Goal: Find specific page/section: Find specific page/section

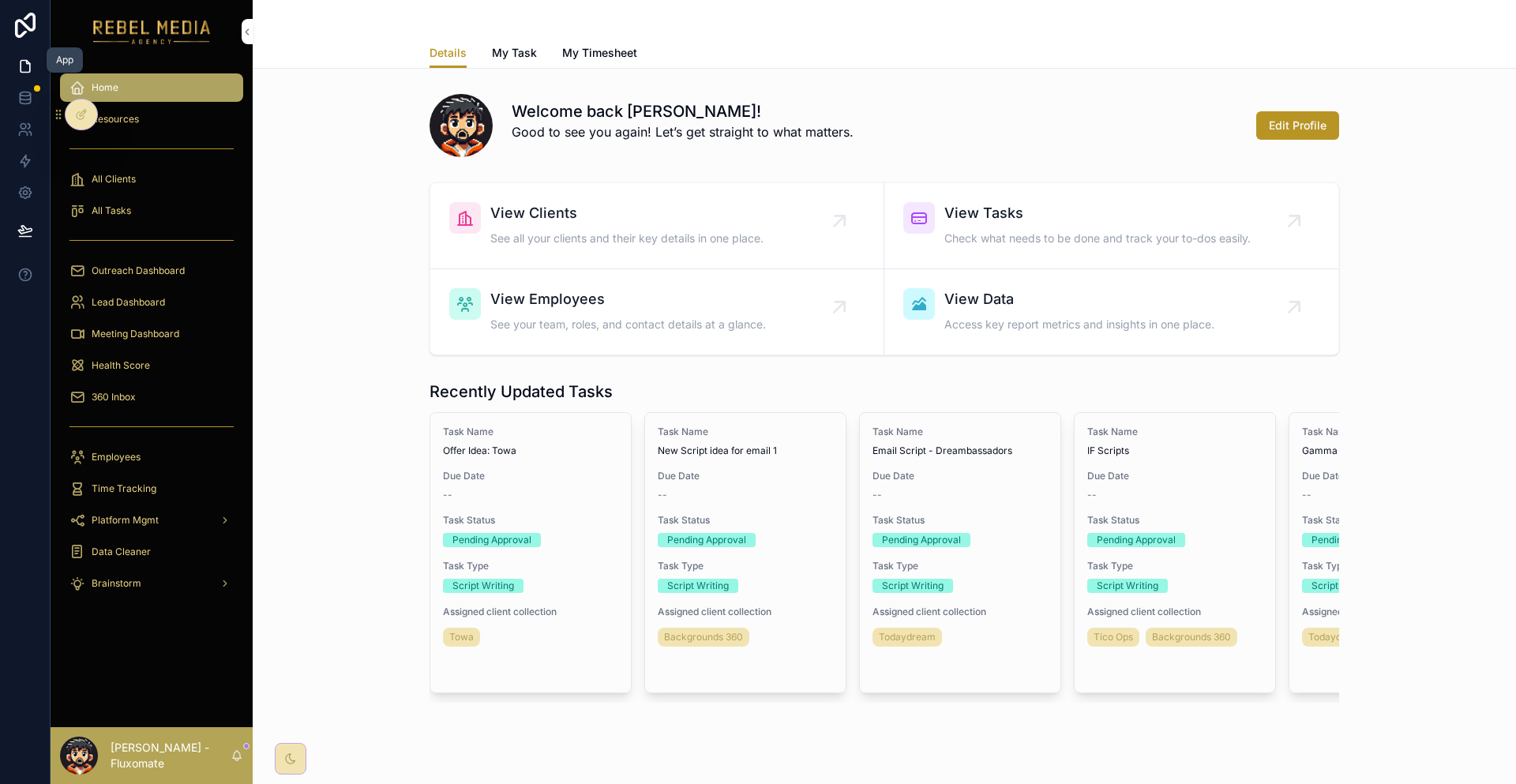
click at [2, 70] on link at bounding box center [24, 66] width 49 height 32
click at [12, 84] on link at bounding box center [24, 97] width 49 height 32
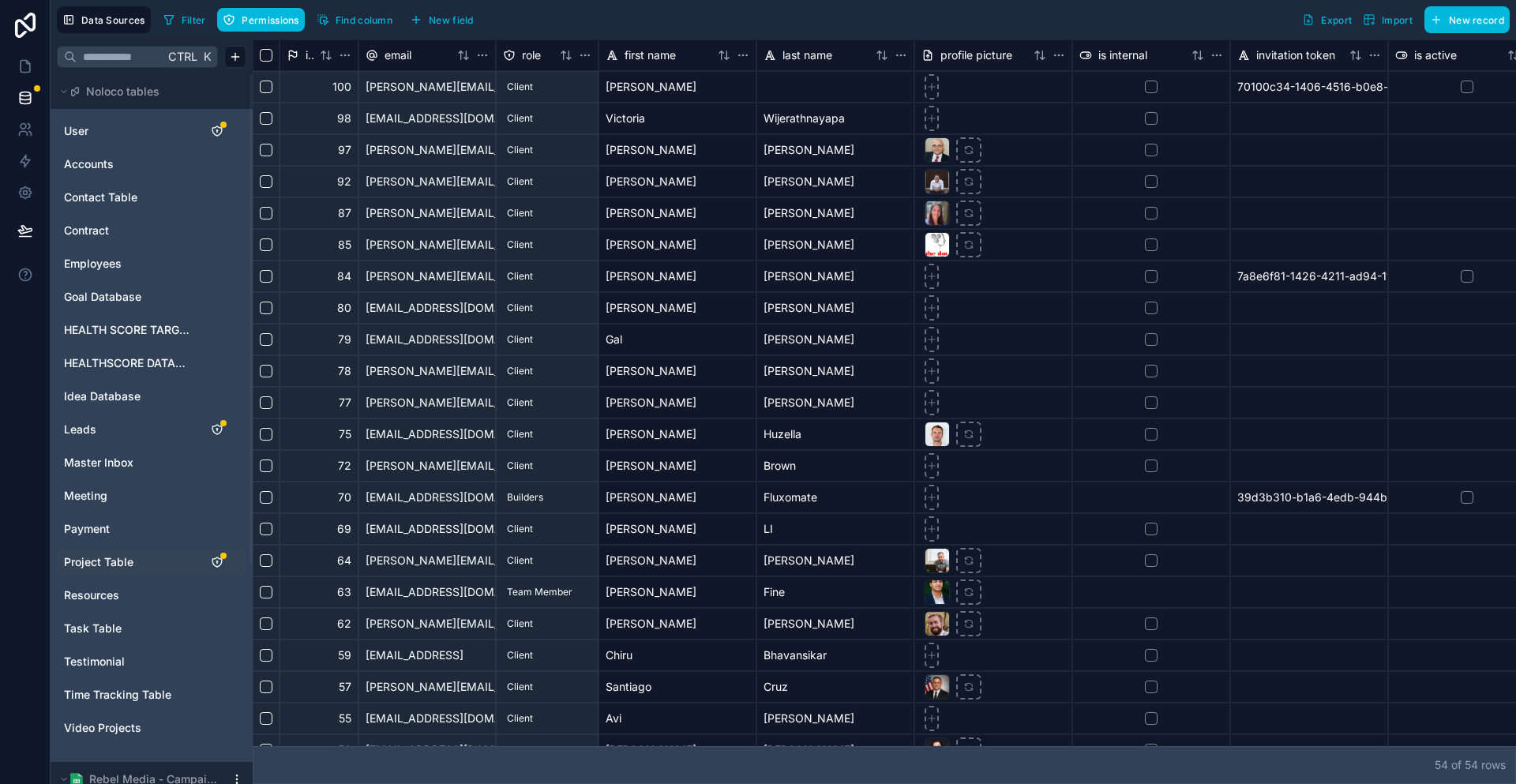
click at [113, 554] on span "Project Table" at bounding box center [99, 561] width 70 height 15
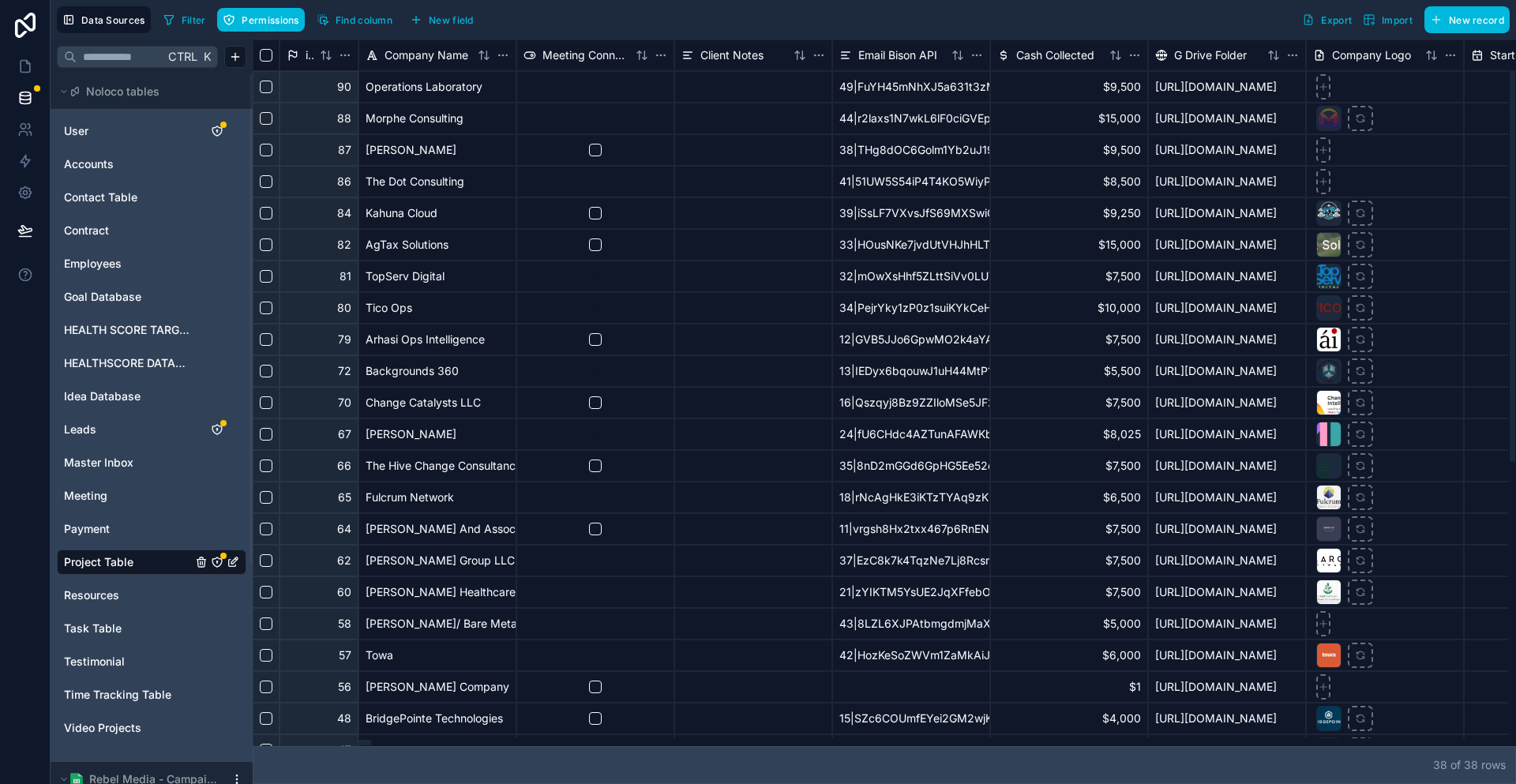
scroll to position [513, 0]
